Goal: Navigation & Orientation: Find specific page/section

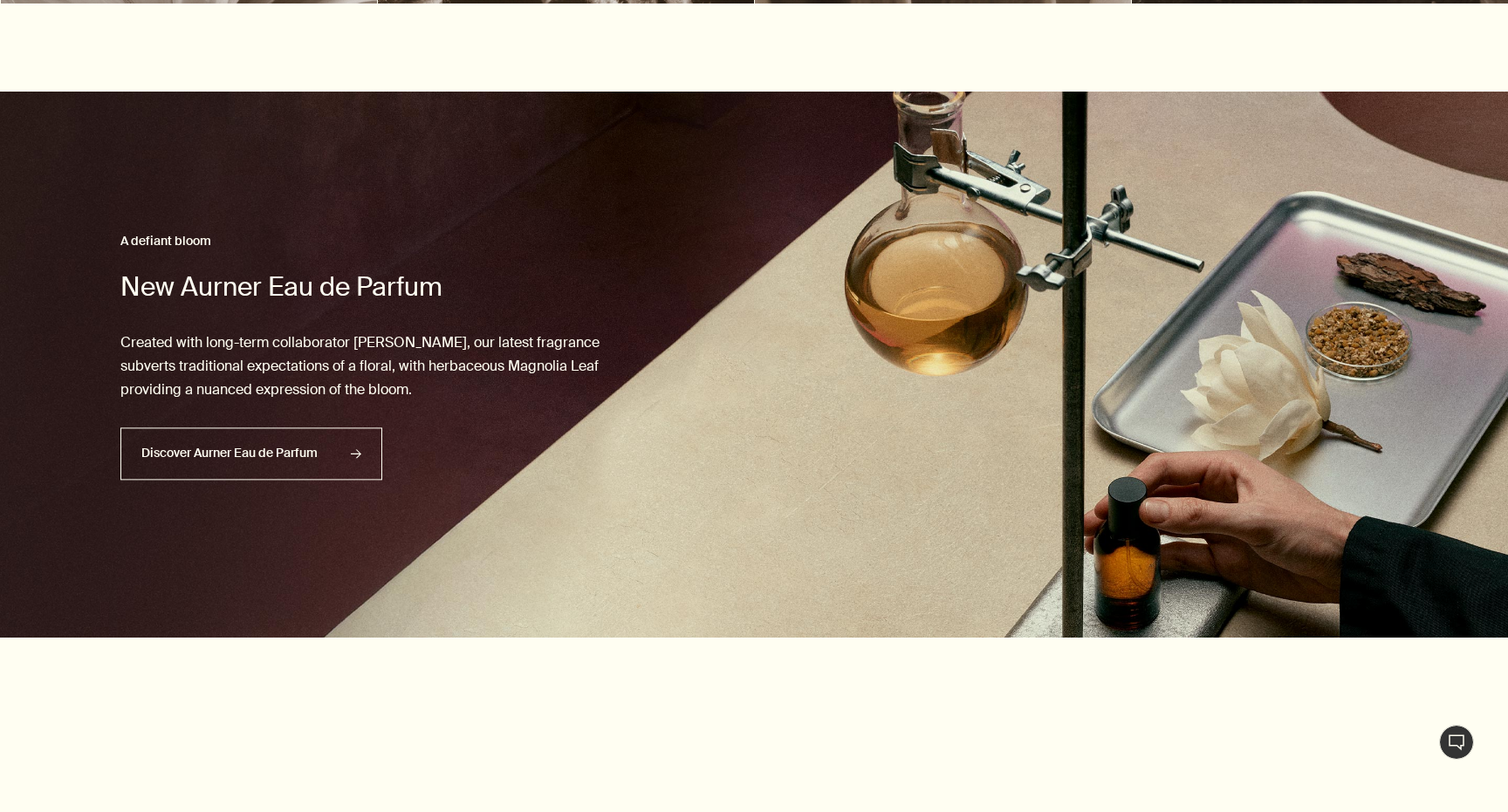
scroll to position [991, 0]
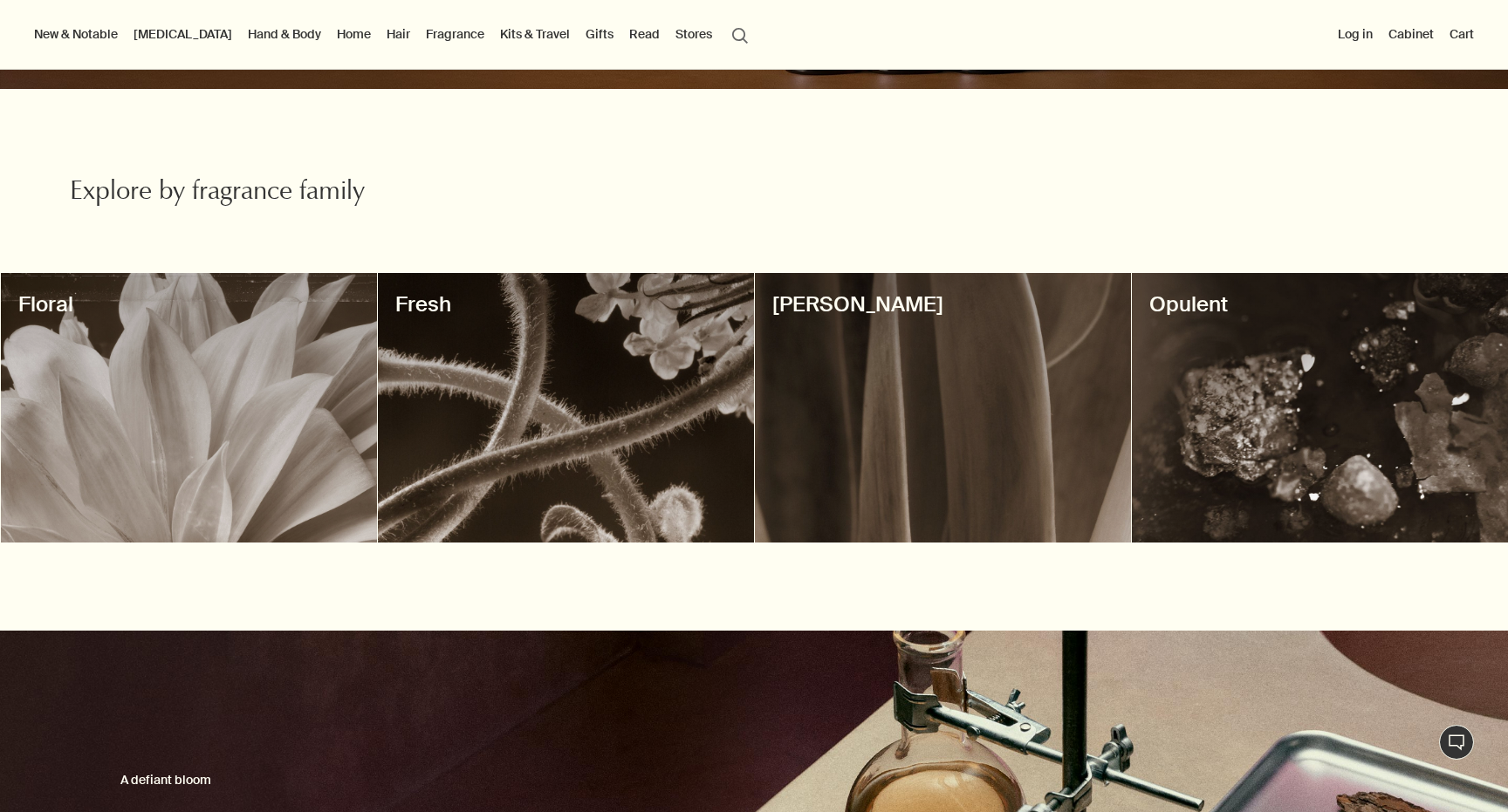
scroll to position [386, 0]
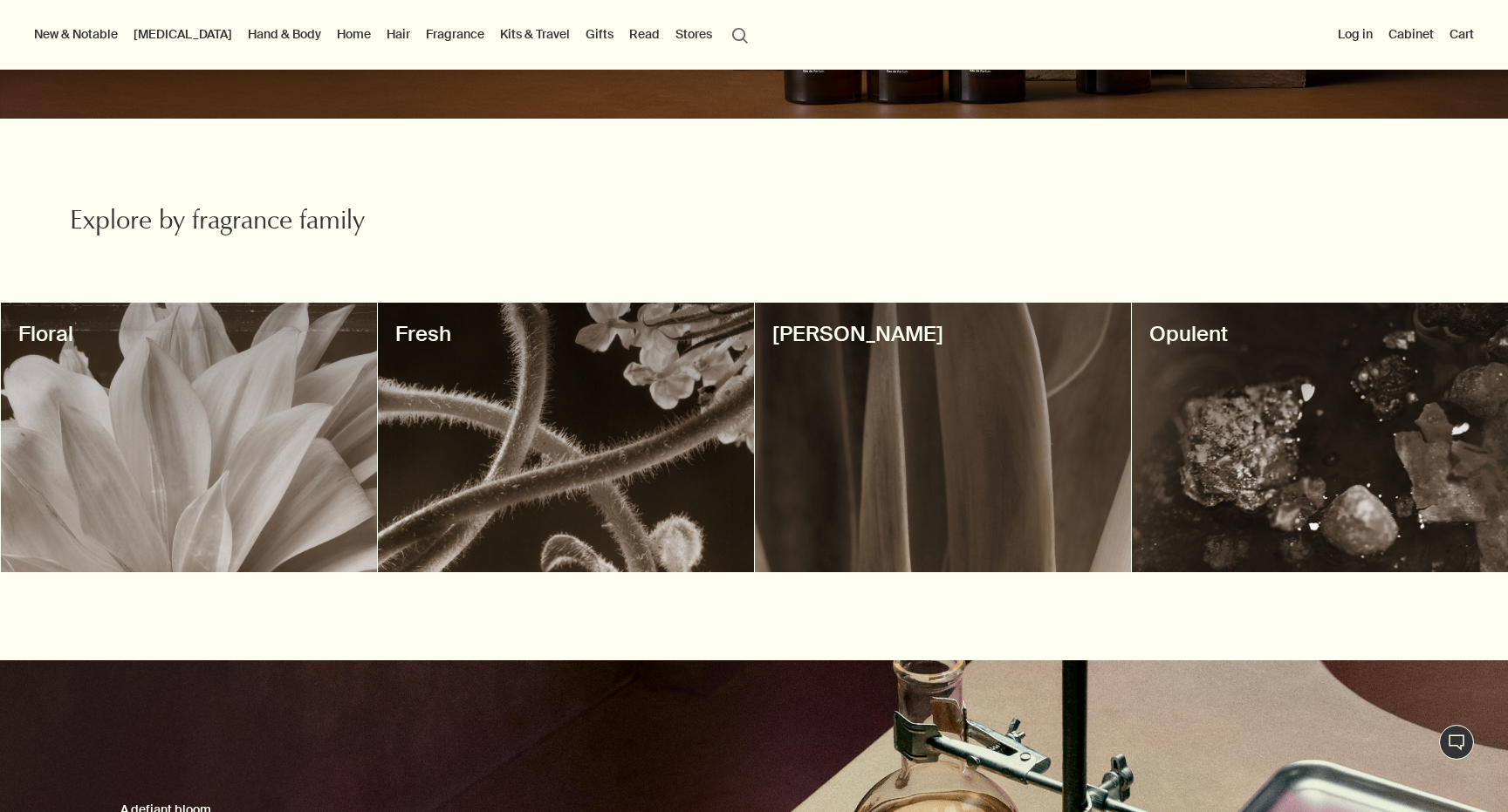
click at [883, 391] on div at bounding box center [943, 437] width 377 height 269
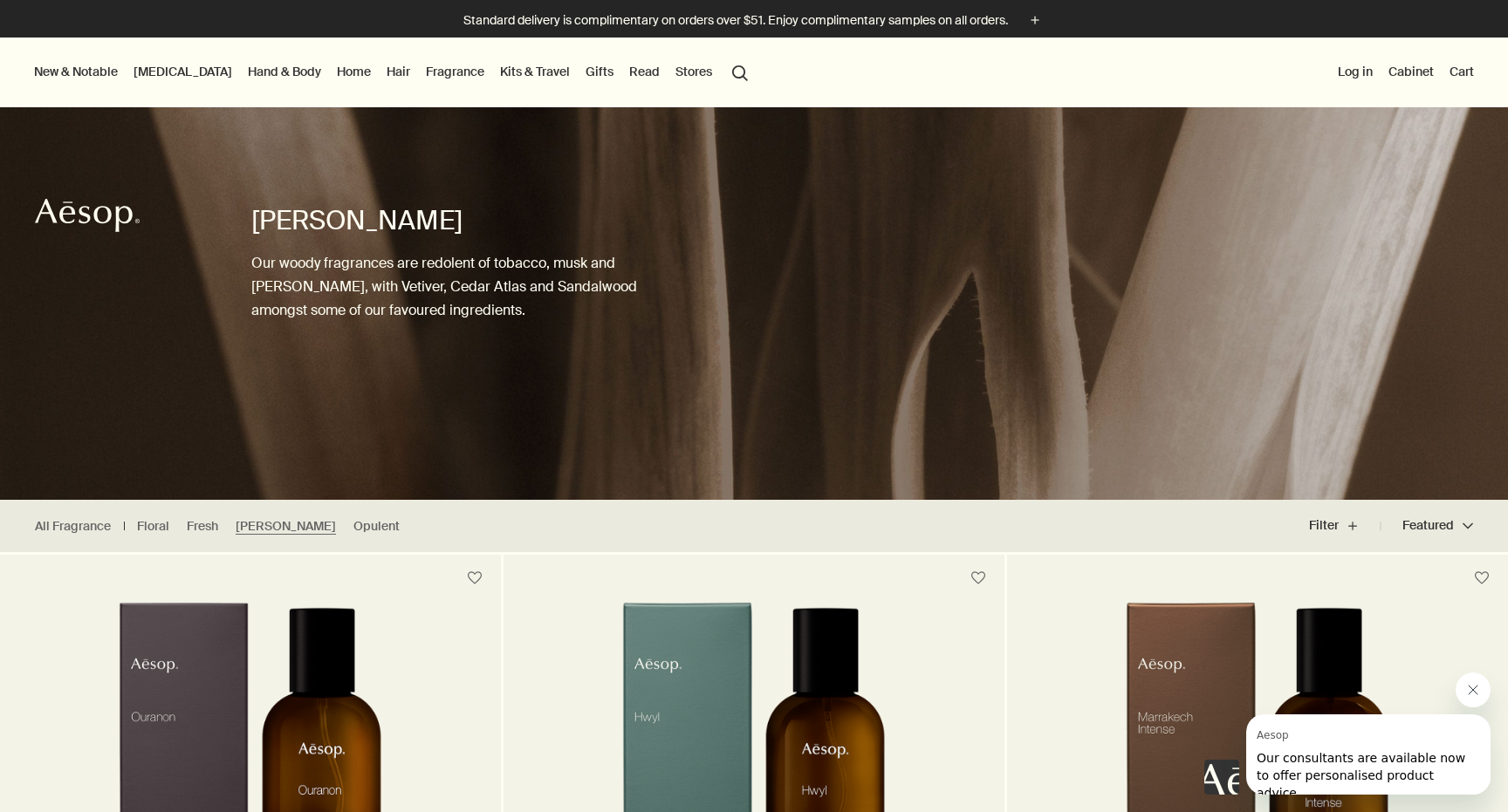
click at [1471, 811] on div at bounding box center [754, 812] width 1508 height 0
drag, startPoint x: 1470, startPoint y: 698, endPoint x: 2912, endPoint y: 1372, distance: 1591.7
click at [1470, 698] on button "Close message from Aesop" at bounding box center [1473, 690] width 35 height 35
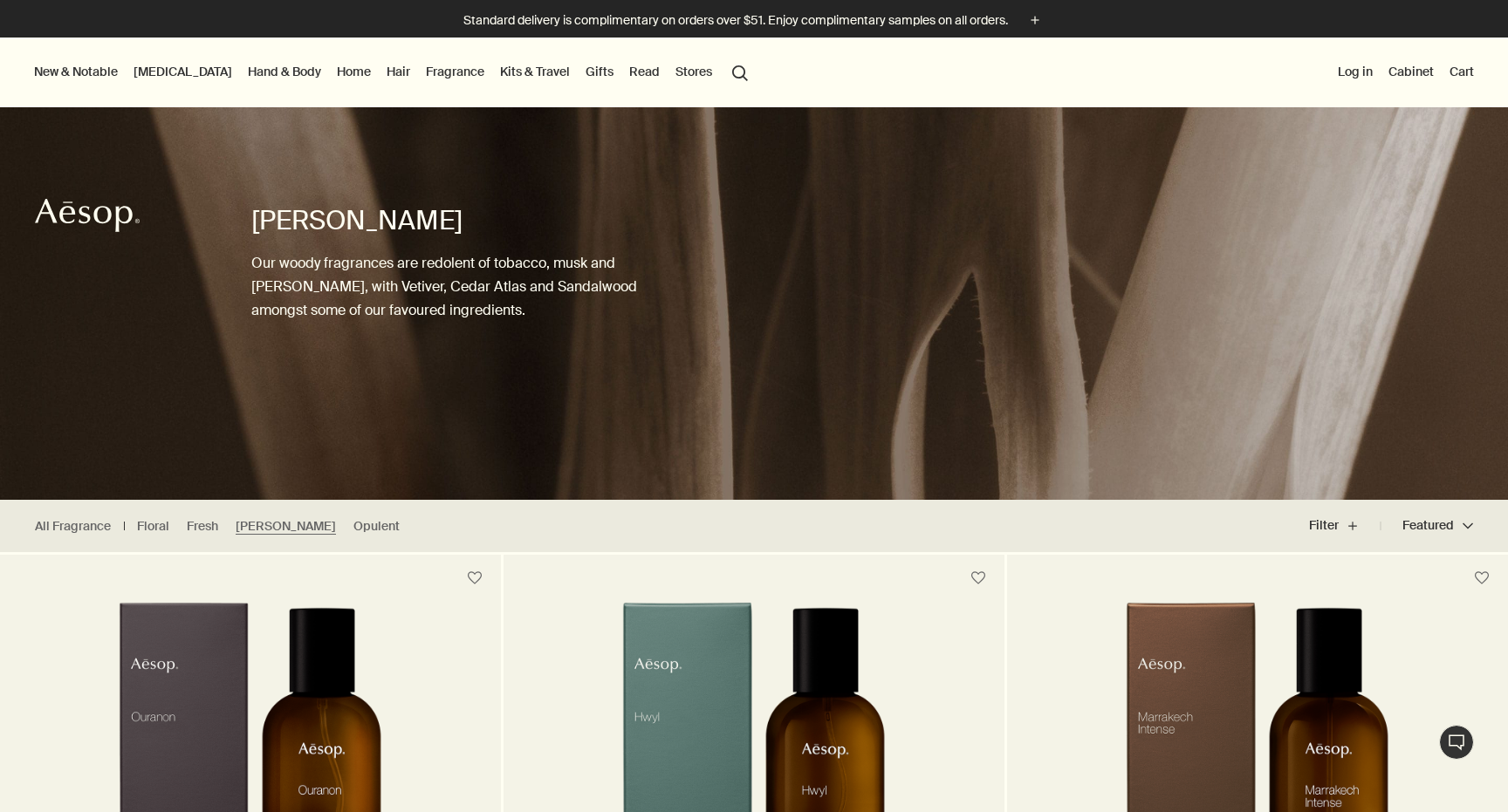
click at [383, 77] on link "Hair" at bounding box center [398, 71] width 30 height 23
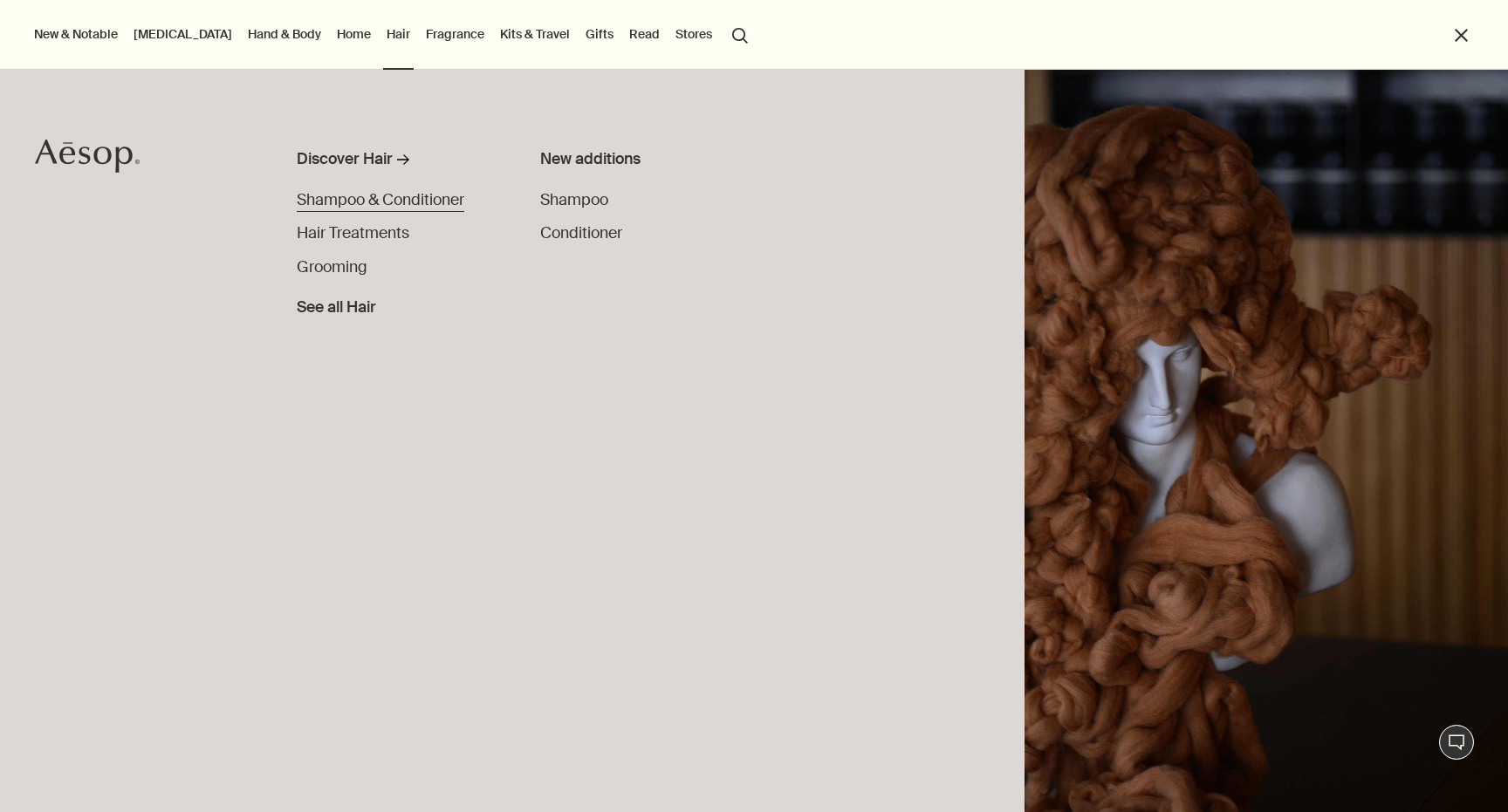
click at [393, 205] on span "Shampoo & Conditioner" at bounding box center [380, 200] width 167 height 20
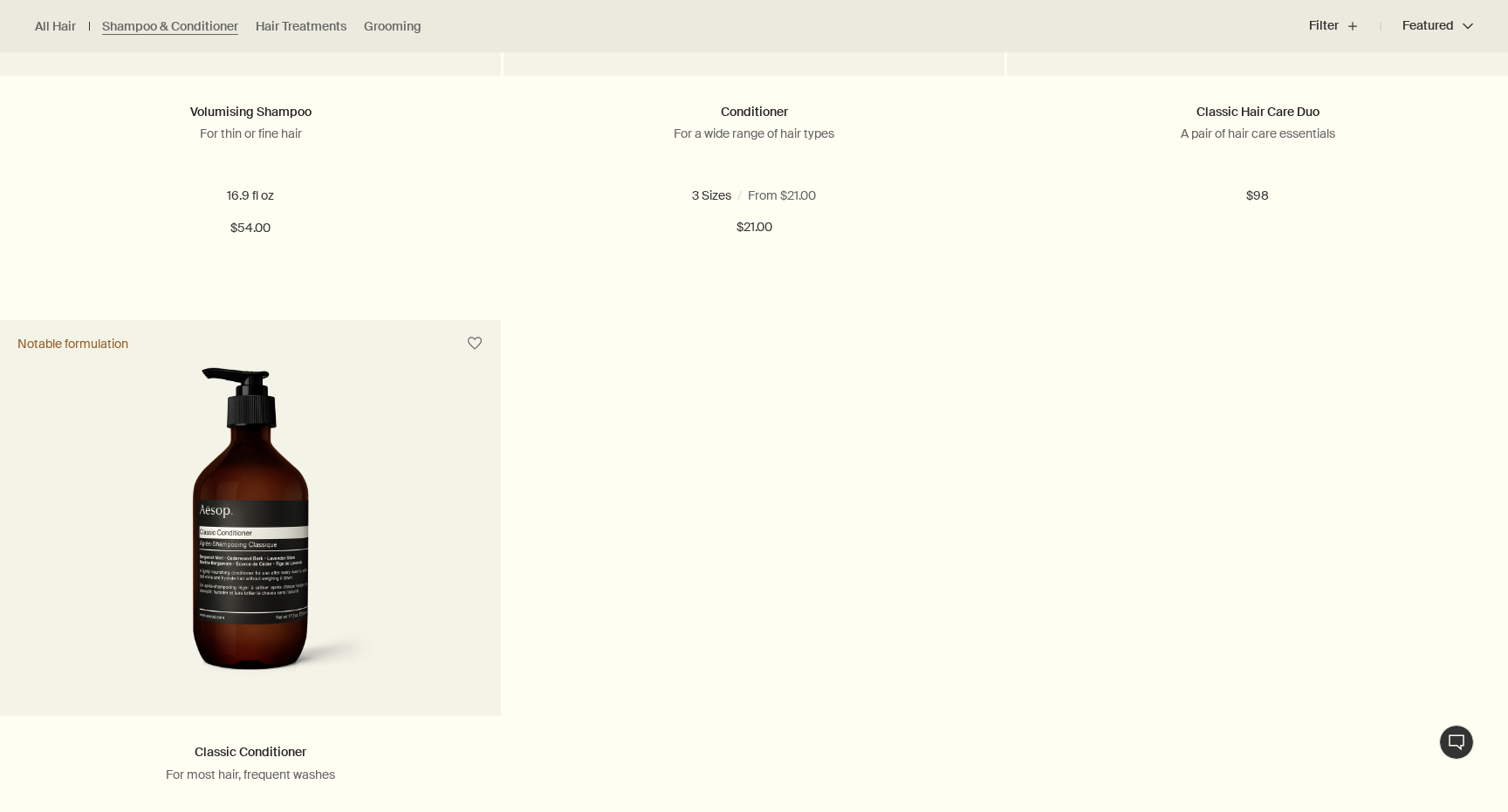
scroll to position [1521, 0]
